Goal: Information Seeking & Learning: Check status

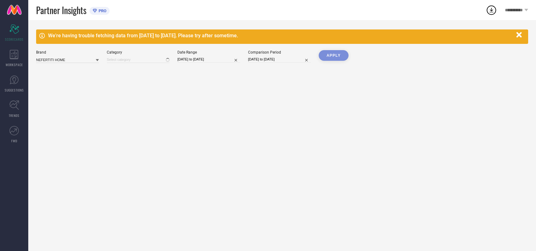
type input "All"
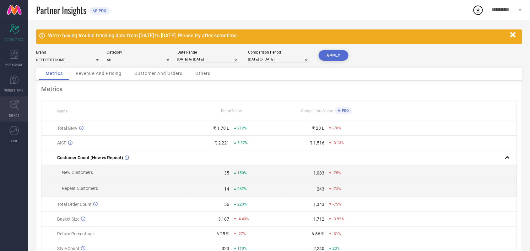
click at [13, 111] on link "TRENDS" at bounding box center [14, 109] width 28 height 25
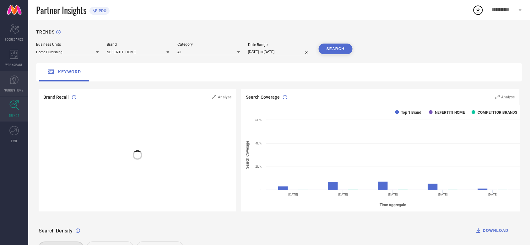
click at [18, 82] on icon at bounding box center [14, 80] width 9 height 9
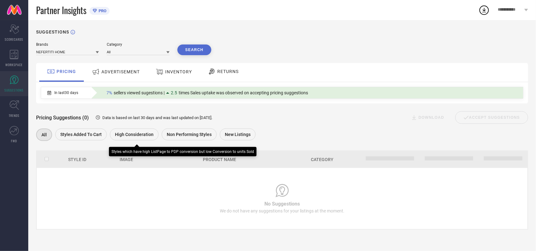
click at [88, 134] on span "Styles Added To Cart" at bounding box center [80, 134] width 41 height 5
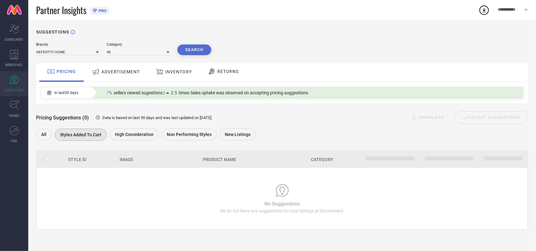
click at [126, 74] on span "ADVERTISEMENT" at bounding box center [120, 71] width 38 height 5
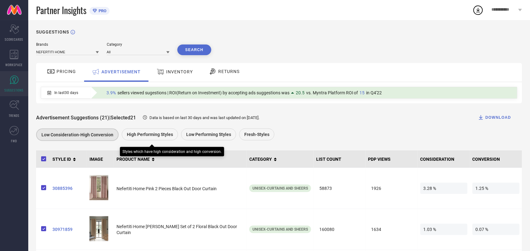
click at [146, 137] on span "High Performing Styles" at bounding box center [150, 134] width 46 height 5
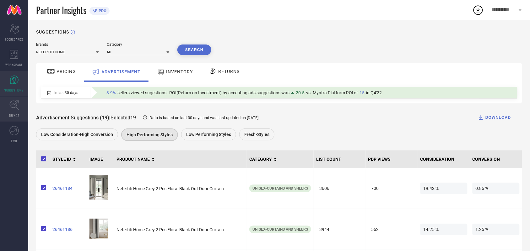
click at [18, 106] on icon at bounding box center [14, 105] width 10 height 10
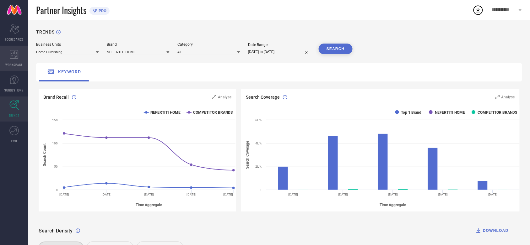
click at [14, 58] on icon at bounding box center [14, 54] width 8 height 9
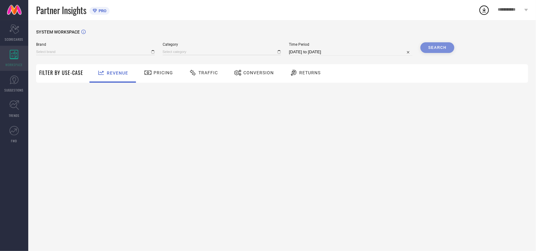
type input "NEFERTITI HOME"
type input "All"
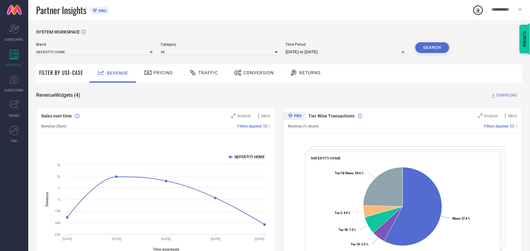
click at [152, 70] on div at bounding box center [148, 73] width 9 height 8
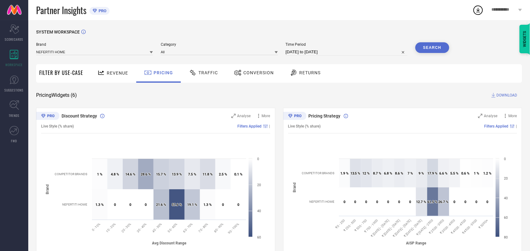
click at [204, 74] on span "Traffic" at bounding box center [207, 72] width 19 height 5
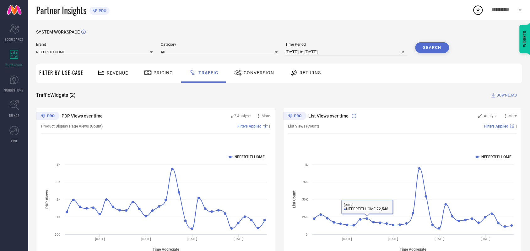
click at [254, 73] on span "Conversion" at bounding box center [259, 72] width 30 height 5
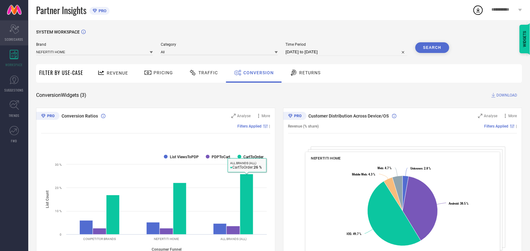
click at [15, 31] on icon "Scorecard" at bounding box center [14, 28] width 10 height 9
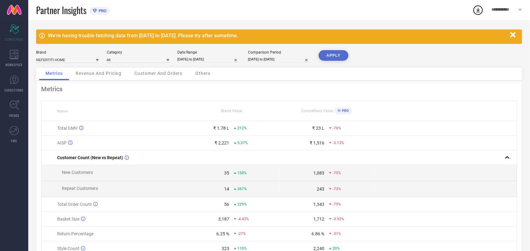
select select "7"
select select "2025"
select select "8"
select select "2025"
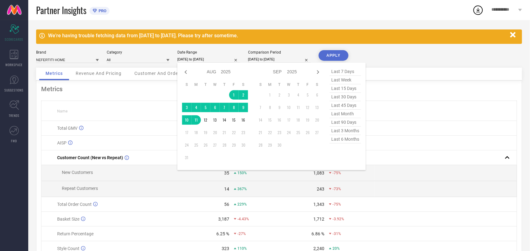
click at [202, 59] on input "[DATE] to [DATE]" at bounding box center [208, 59] width 63 height 7
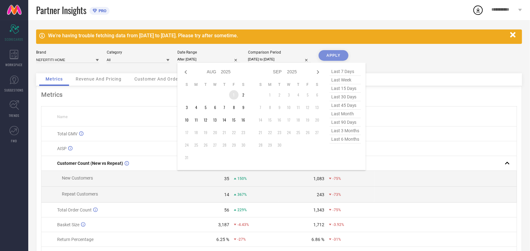
click at [233, 95] on td "1" at bounding box center [233, 94] width 9 height 9
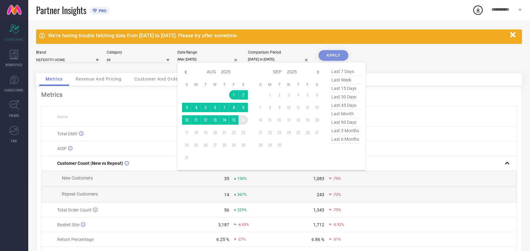
type input "[DATE] to [DATE]"
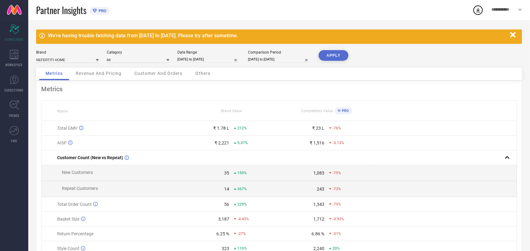
click at [334, 57] on button "APPLY" at bounding box center [334, 55] width 30 height 11
click at [204, 58] on input "[DATE] to [DATE]" at bounding box center [208, 59] width 63 height 7
select select "7"
select select "2025"
select select "8"
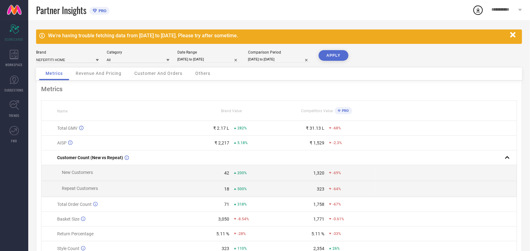
select select "2025"
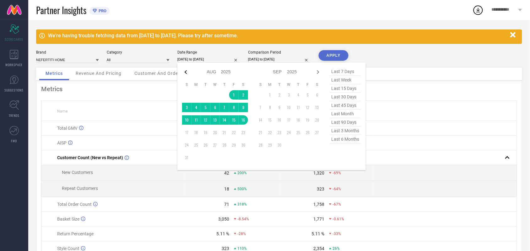
click at [184, 74] on icon at bounding box center [186, 72] width 8 height 8
select select "6"
select select "2025"
select select "7"
select select "2025"
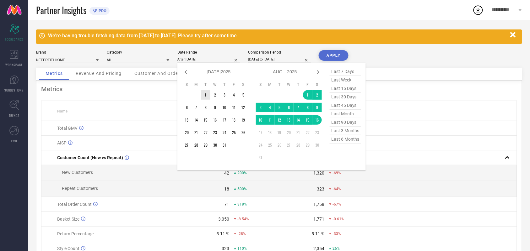
click at [203, 94] on td "1" at bounding box center [205, 94] width 9 height 9
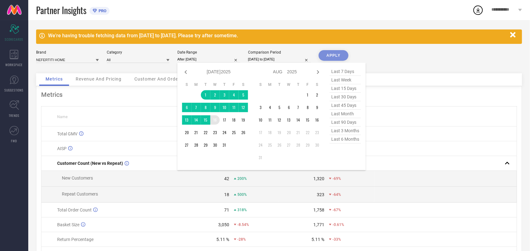
type input "[DATE] to [DATE]"
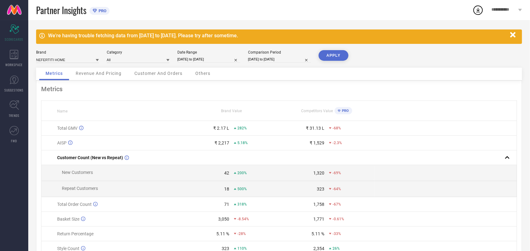
click at [333, 58] on button "APPLY" at bounding box center [334, 55] width 30 height 11
click at [190, 58] on input "[DATE] to [DATE]" at bounding box center [208, 59] width 63 height 7
select select "6"
select select "2025"
select select "7"
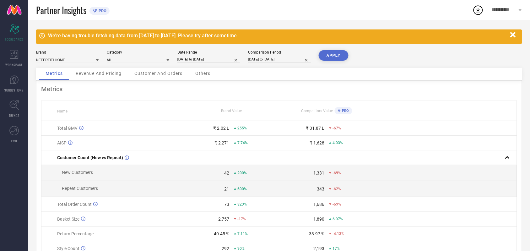
select select "2025"
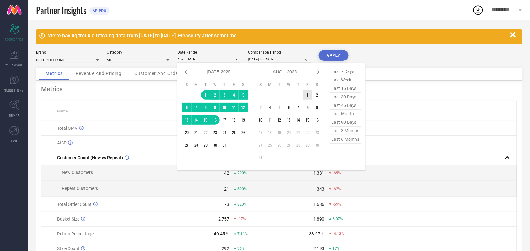
drag, startPoint x: 306, startPoint y: 95, endPoint x: 310, endPoint y: 98, distance: 4.0
click at [307, 95] on td "1" at bounding box center [307, 94] width 9 height 9
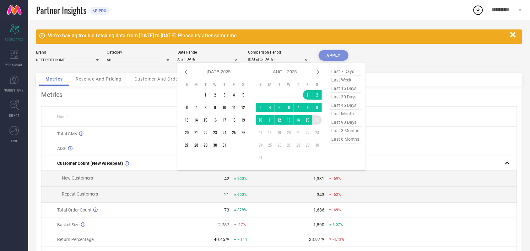
type input "[DATE] to [DATE]"
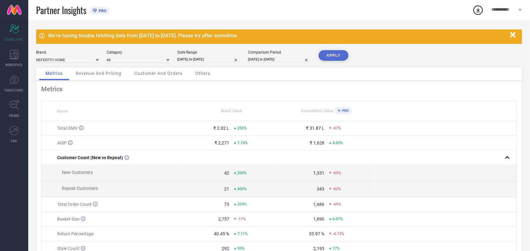
click at [336, 51] on button "APPLY" at bounding box center [334, 55] width 30 height 11
click at [207, 58] on input "[DATE] to [DATE]" at bounding box center [208, 59] width 63 height 7
select select "7"
select select "2025"
select select "8"
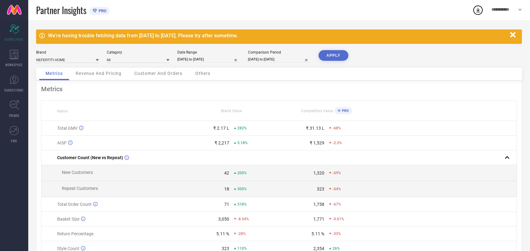
select select "2025"
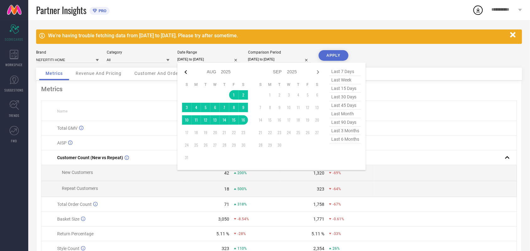
click at [184, 73] on icon at bounding box center [186, 72] width 8 height 8
select select "6"
select select "2025"
select select "7"
select select "2025"
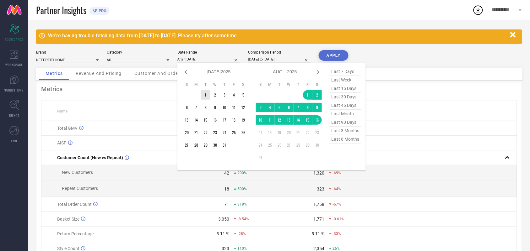
click at [204, 93] on td "1" at bounding box center [205, 94] width 9 height 9
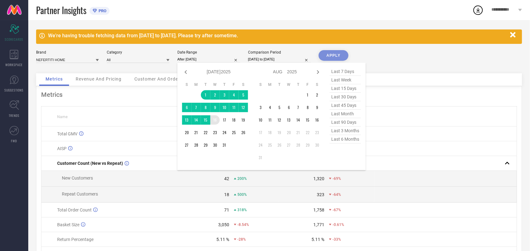
type input "[DATE] to [DATE]"
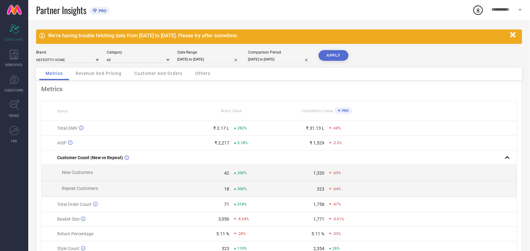
click at [336, 54] on button "APPLY" at bounding box center [334, 55] width 30 height 11
click at [13, 25] on icon "Scorecard" at bounding box center [14, 28] width 10 height 9
click at [16, 51] on icon at bounding box center [14, 54] width 9 height 9
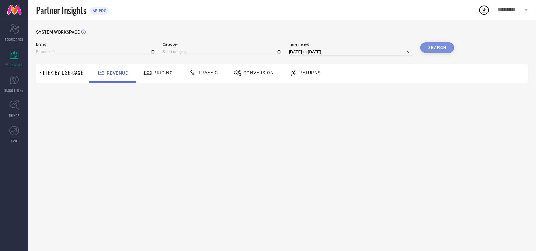
type input "NEFERTITI HOME"
type input "All"
